Goal: Find contact information: Find contact information

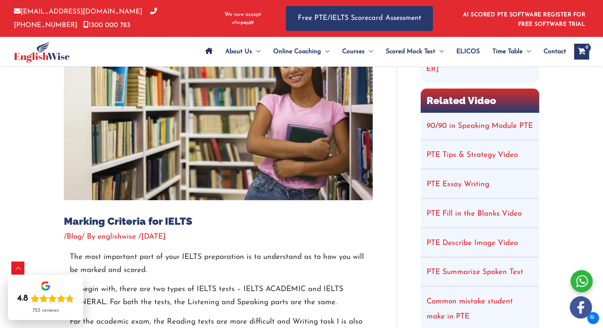
scroll to position [183, 0]
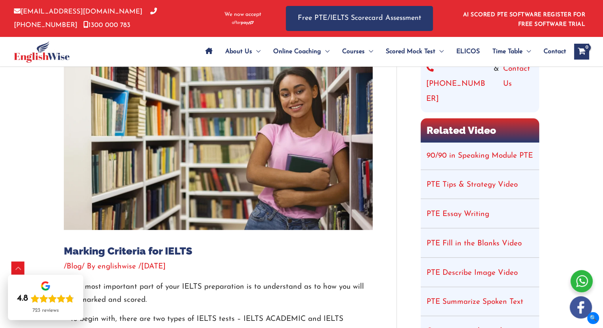
click at [552, 53] on span "Contact" at bounding box center [555, 52] width 23 height 28
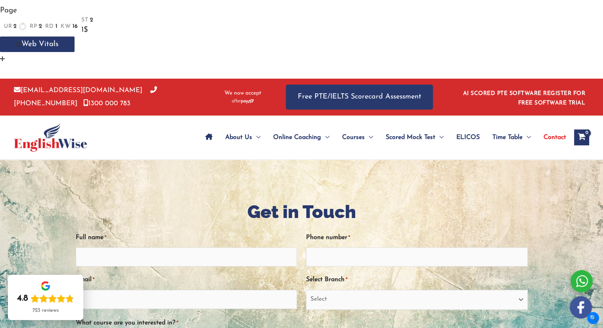
scroll to position [54, 0]
